Goal: Transaction & Acquisition: Obtain resource

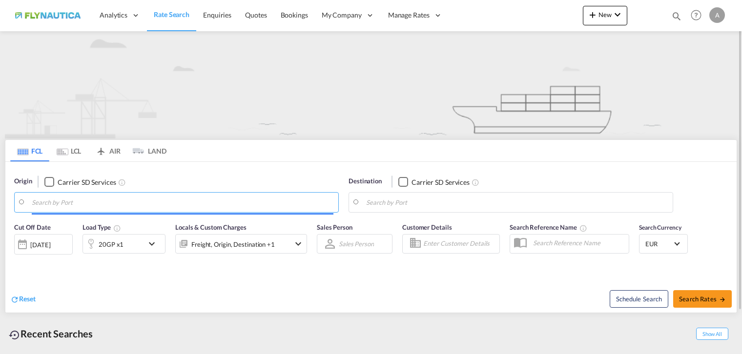
click at [106, 199] on input "Search by Port" at bounding box center [183, 202] width 302 height 15
click at [99, 199] on input "Search by Port" at bounding box center [183, 202] width 302 height 15
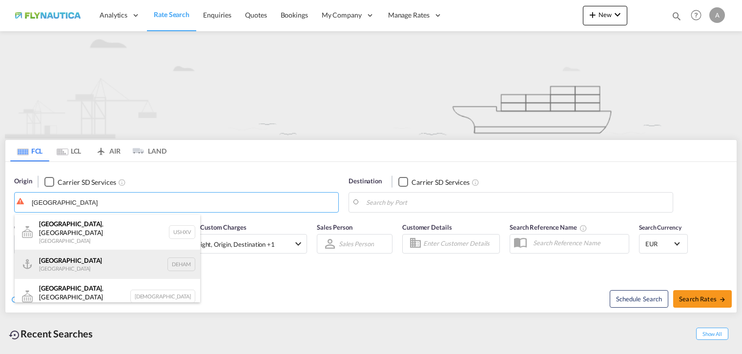
click at [86, 259] on div "Hamburg Germany DEHAM" at bounding box center [107, 264] width 185 height 29
type input "[GEOGRAPHIC_DATA], [GEOGRAPHIC_DATA]"
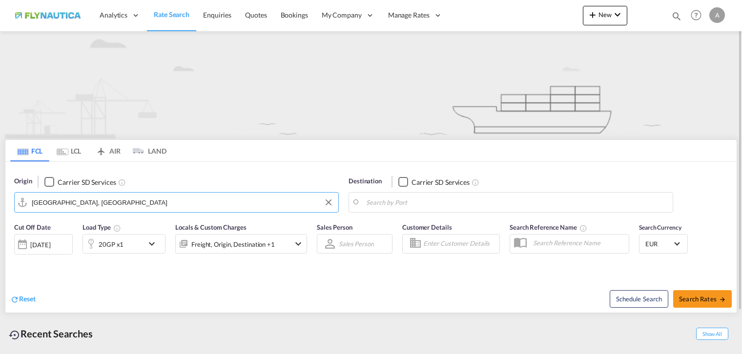
click at [466, 197] on input "Search by Port" at bounding box center [517, 202] width 302 height 15
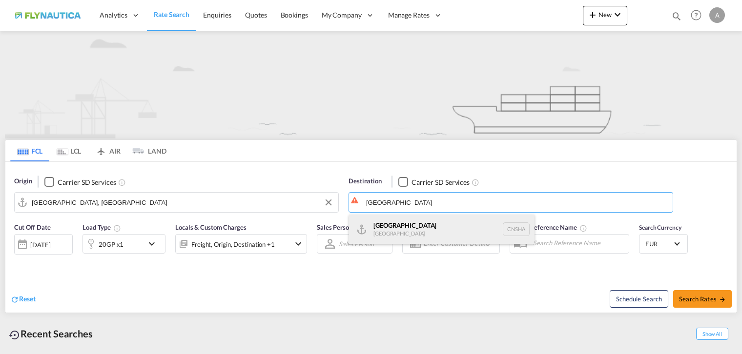
click at [428, 220] on div "Shanghai China CNSHA" at bounding box center [441, 229] width 185 height 29
type input "[GEOGRAPHIC_DATA], [GEOGRAPHIC_DATA]"
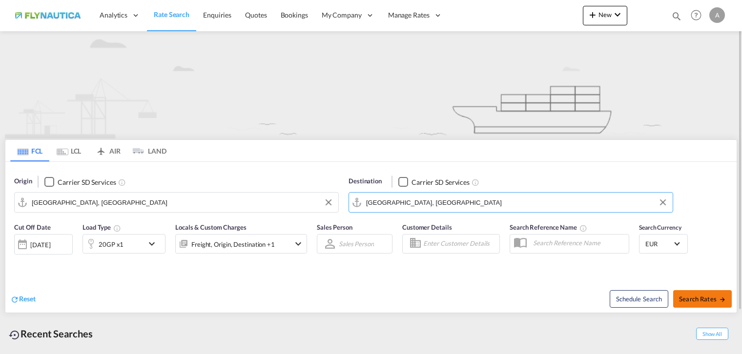
click at [698, 307] on button "Search Rates" at bounding box center [702, 299] width 59 height 18
type input "DEHAM to CNSHA / 29 Sep 2025"
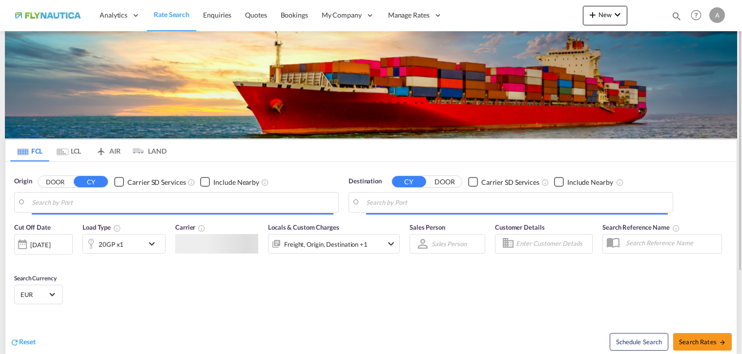
type input "[GEOGRAPHIC_DATA], [GEOGRAPHIC_DATA]"
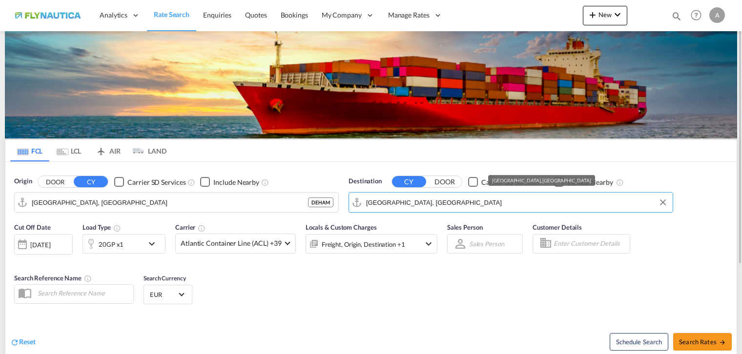
drag, startPoint x: 485, startPoint y: 208, endPoint x: 251, endPoint y: 201, distance: 234.3
click at [229, 200] on div "Origin DOOR CY Carrier SD Services Include Nearby [GEOGRAPHIC_DATA], DEHAM DEHA…" at bounding box center [370, 190] width 731 height 56
drag, startPoint x: 448, startPoint y: 207, endPoint x: 333, endPoint y: 195, distance: 115.4
click at [335, 195] on div "Origin DOOR CY Carrier SD Services Include Nearby [GEOGRAPHIC_DATA], DEHAM DEHA…" at bounding box center [370, 190] width 731 height 56
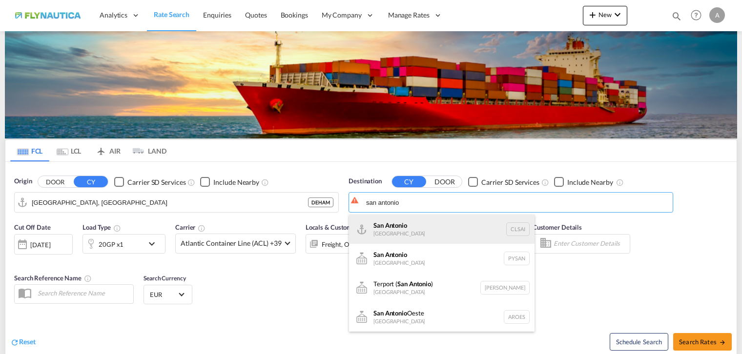
click at [437, 236] on div "San Antonio [GEOGRAPHIC_DATA] CLSAI" at bounding box center [441, 229] width 185 height 29
type input "San Antonio, CLSAI"
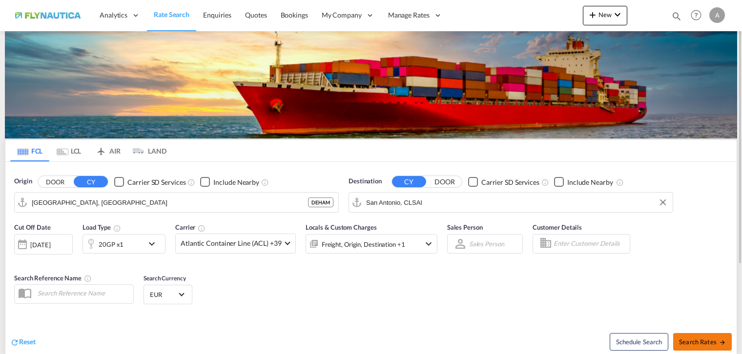
click at [716, 341] on span "Search Rates" at bounding box center [702, 342] width 47 height 8
type input "DEHAM to CLSAI / [DATE]"
